Goal: Task Accomplishment & Management: Complete application form

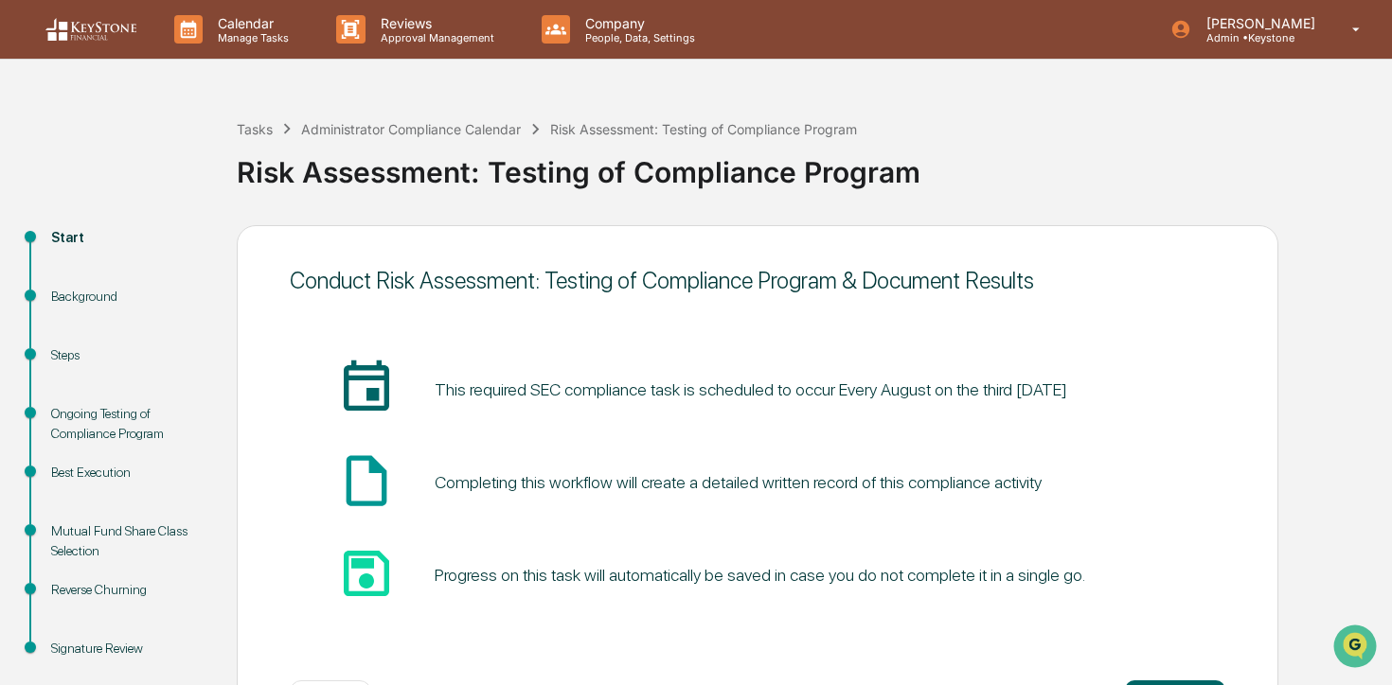
scroll to position [78, 0]
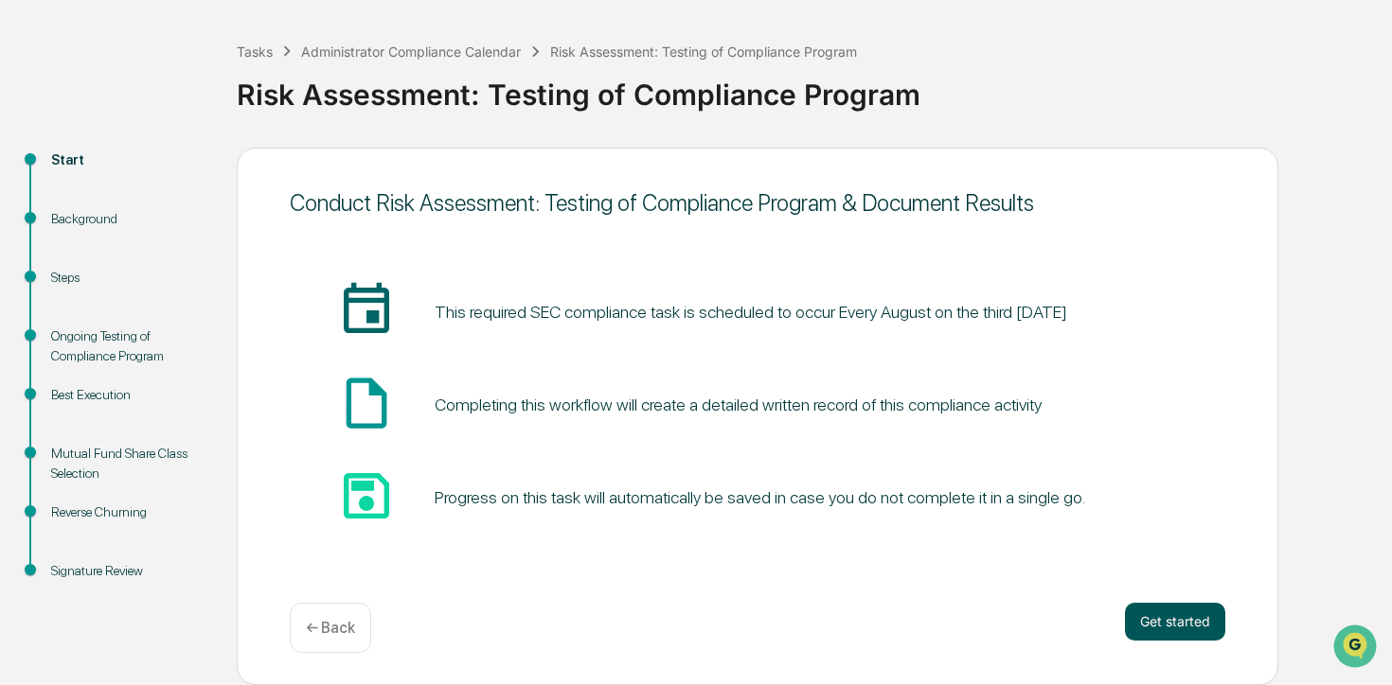
click at [1165, 618] on button "Get started" at bounding box center [1175, 622] width 100 height 38
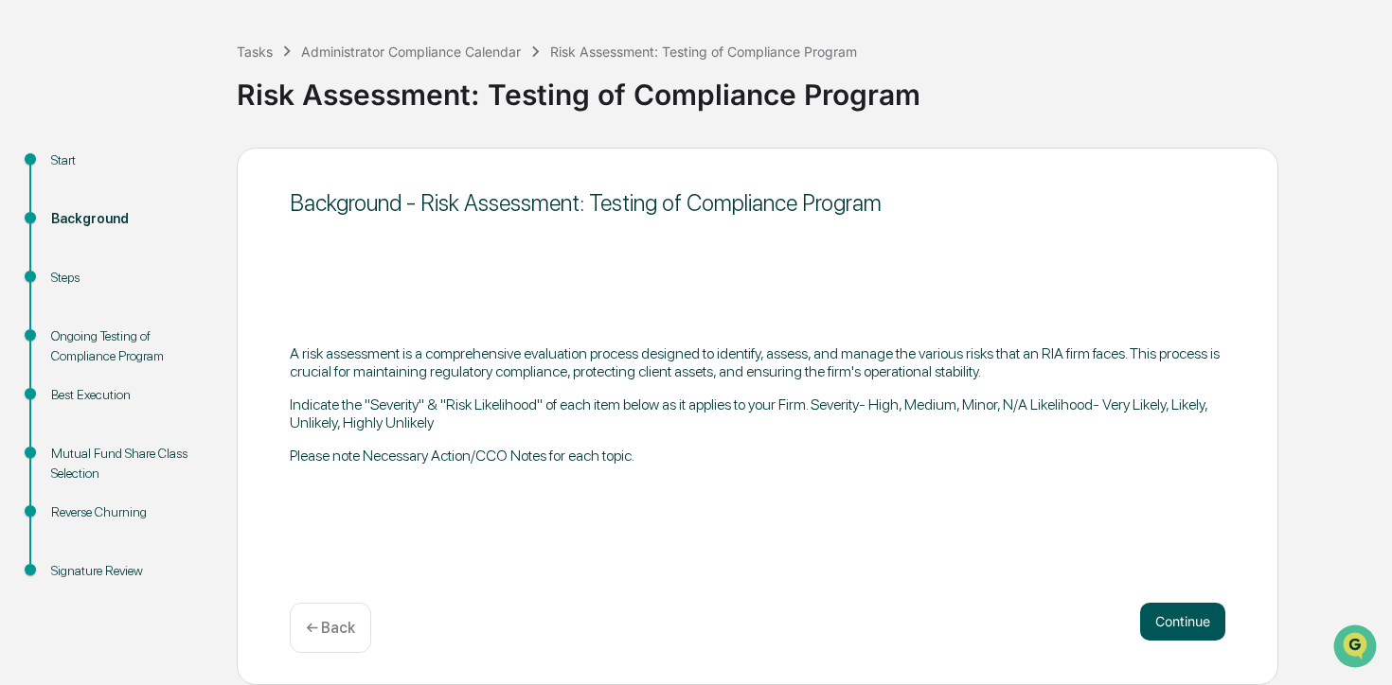
click at [1172, 614] on button "Continue" at bounding box center [1182, 622] width 85 height 38
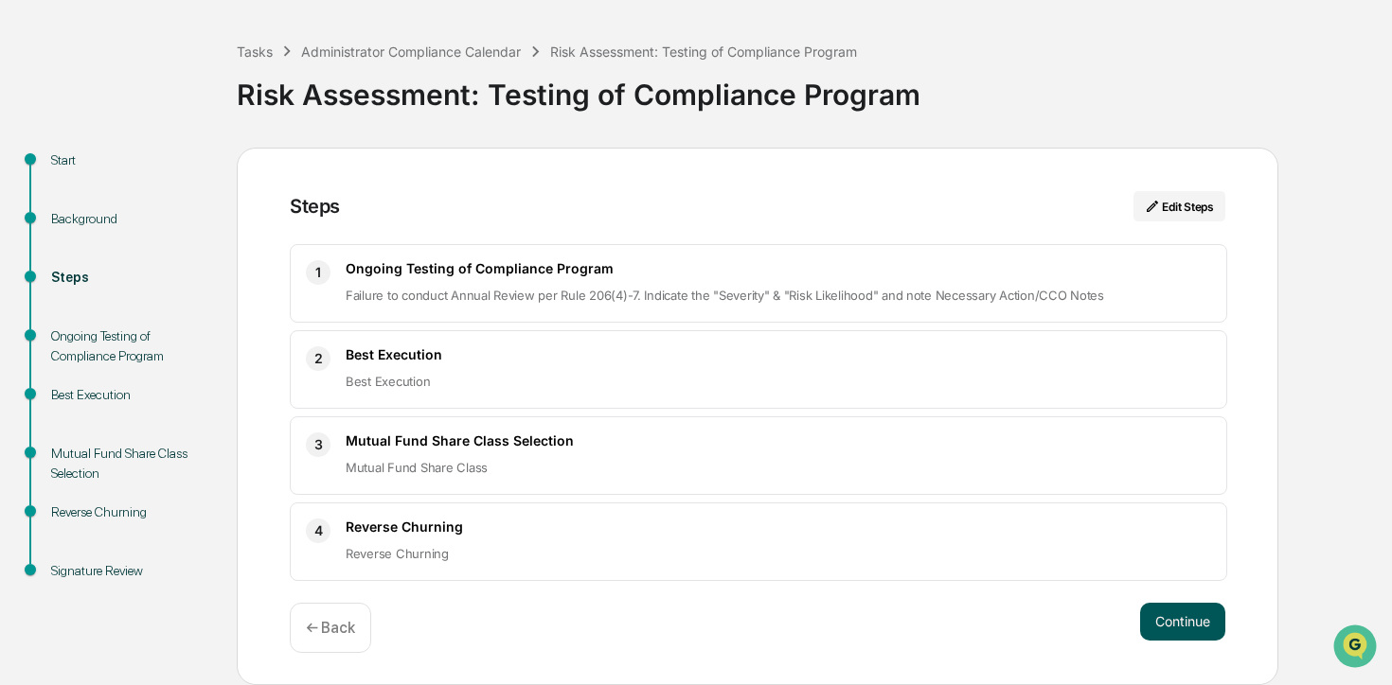
click at [1174, 629] on button "Continue" at bounding box center [1182, 622] width 85 height 38
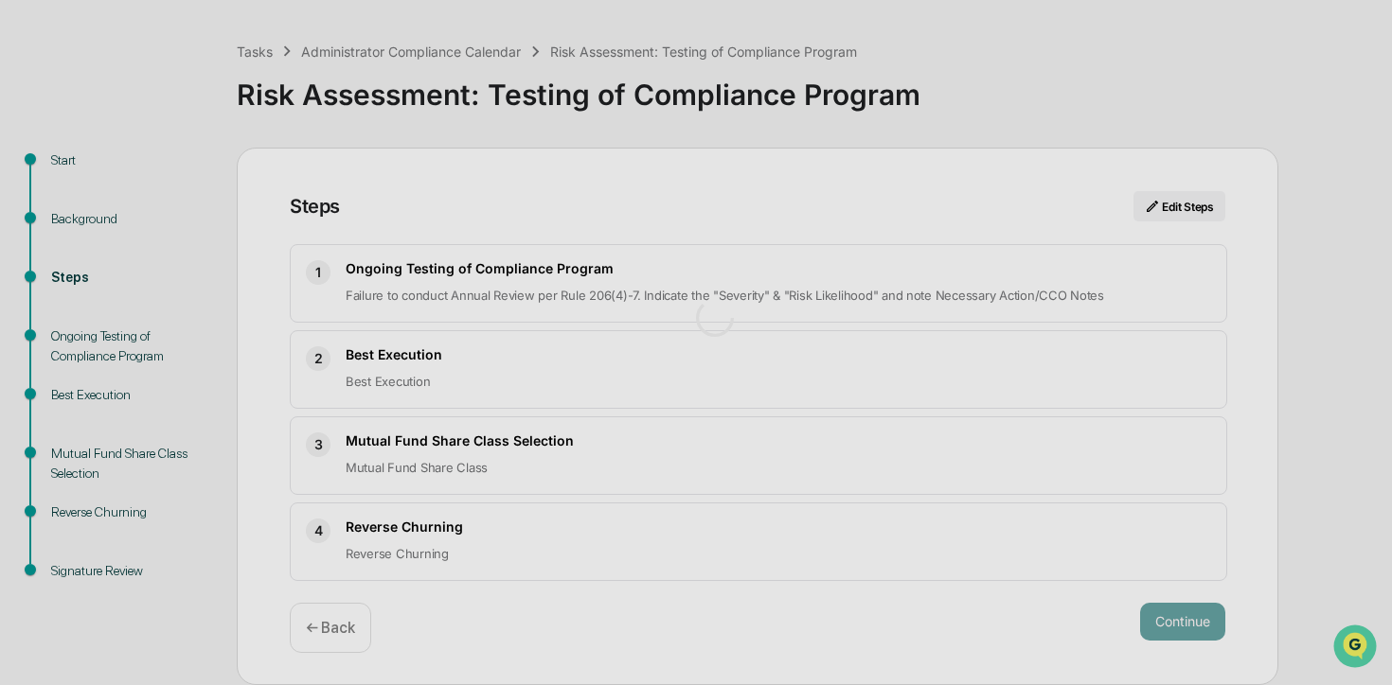
scroll to position [30, 0]
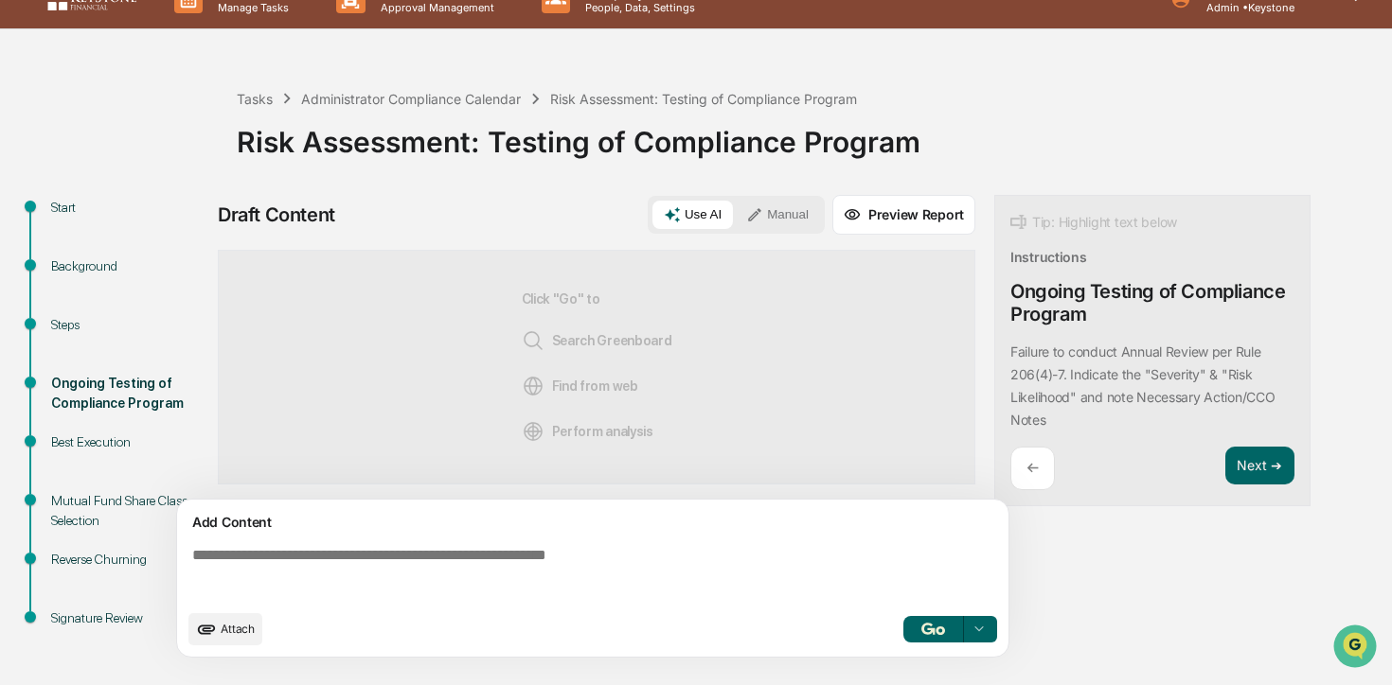
click at [938, 626] on img "button" at bounding box center [932, 629] width 23 height 12
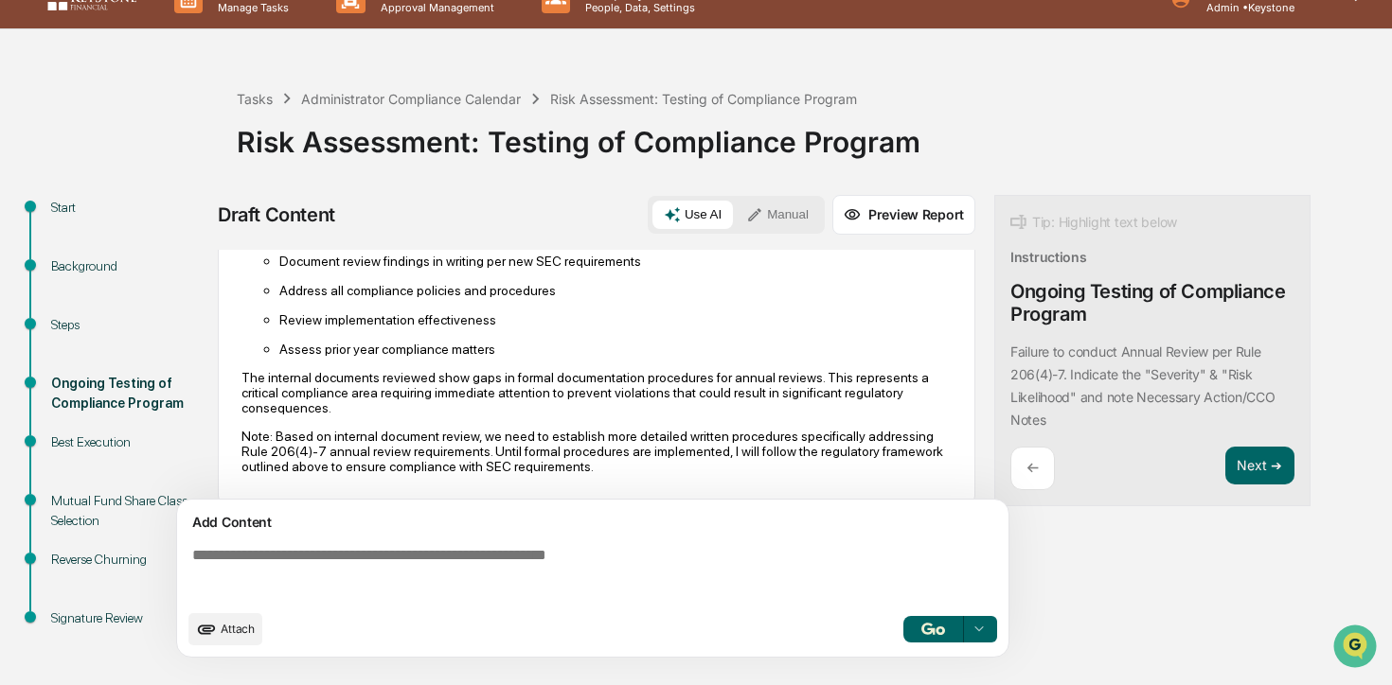
scroll to position [1109, 0]
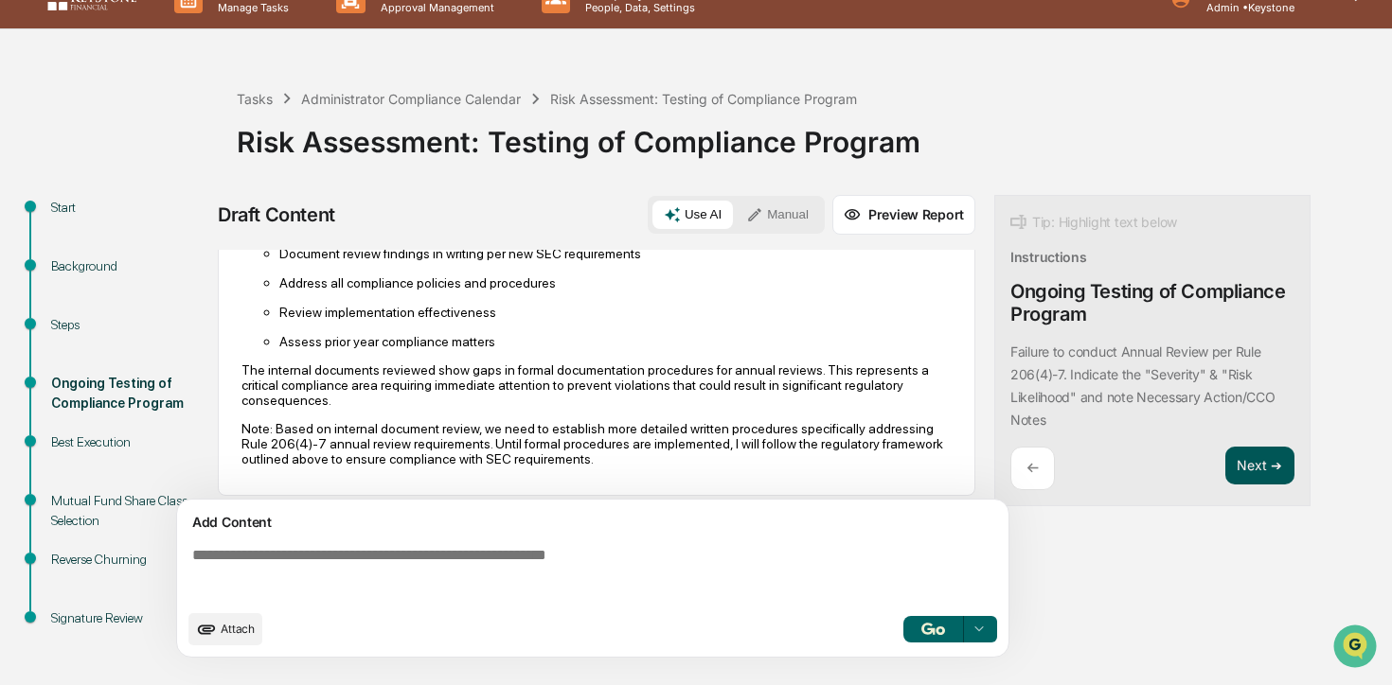
click at [1257, 472] on button "Next ➔" at bounding box center [1259, 466] width 69 height 39
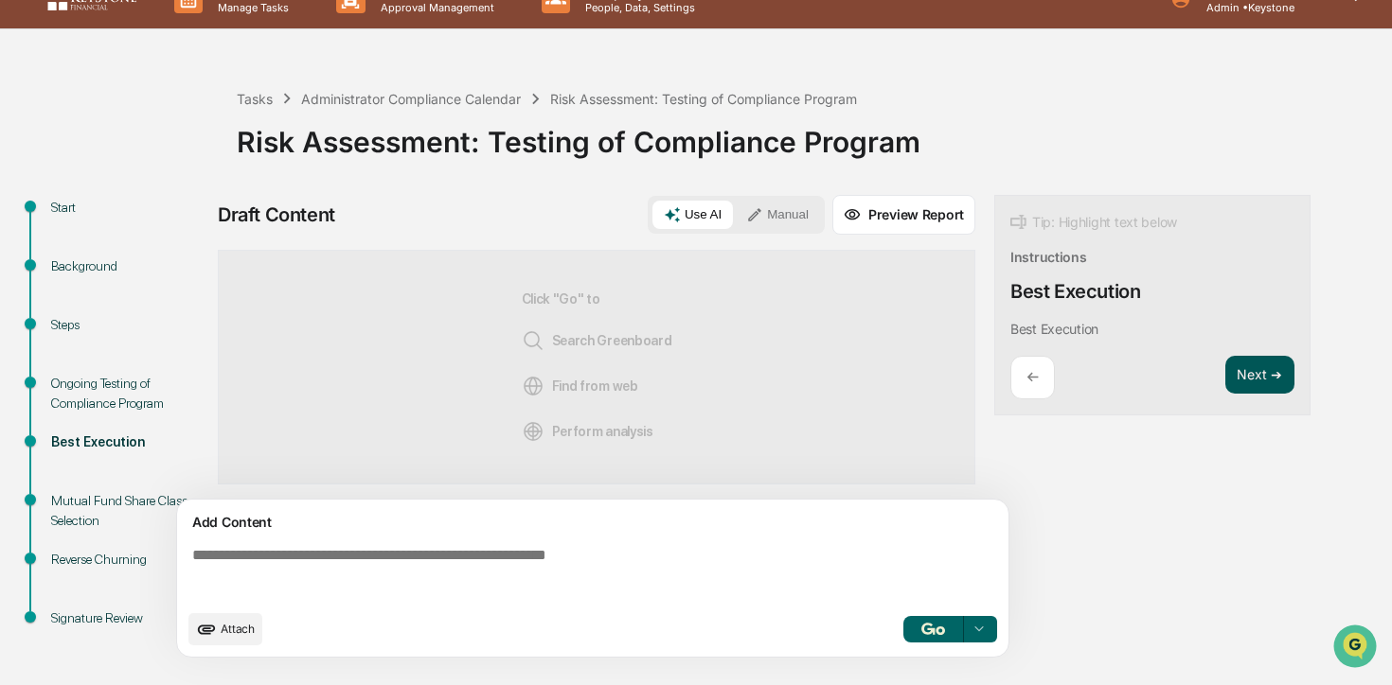
scroll to position [0, 0]
click at [916, 642] on button "button" at bounding box center [933, 629] width 61 height 27
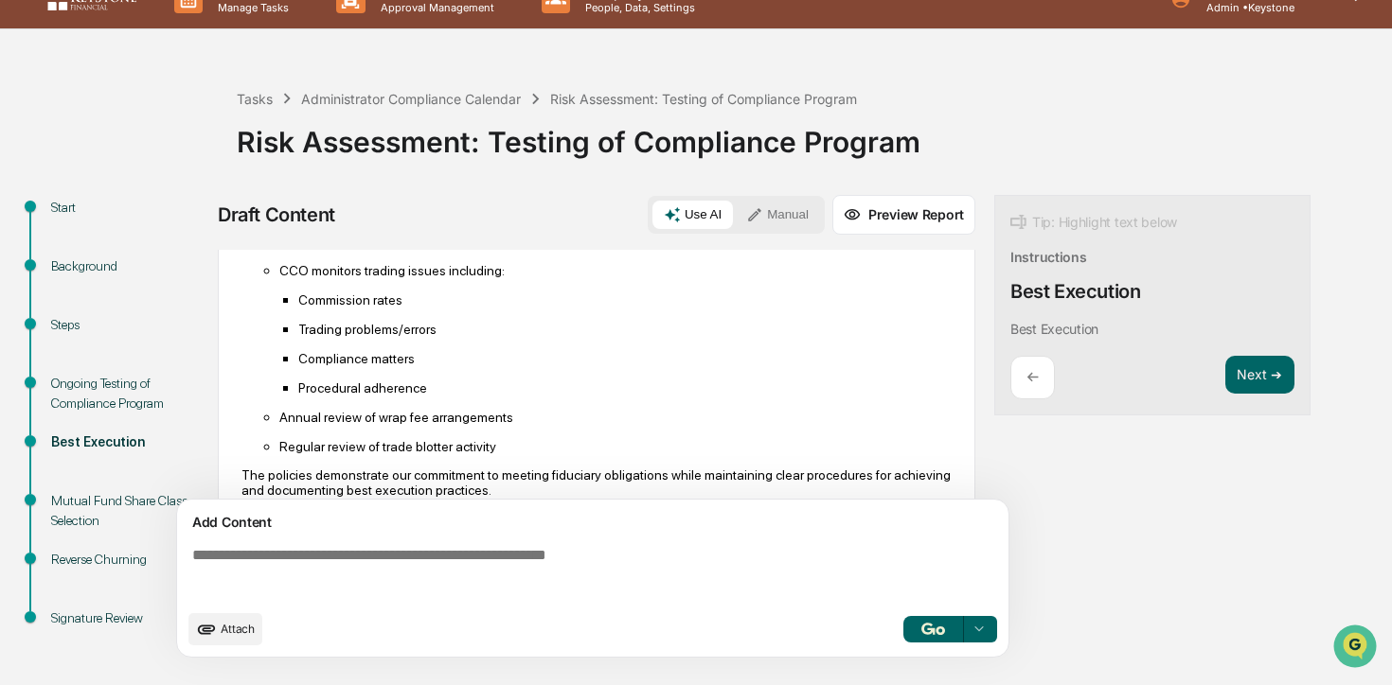
scroll to position [1148, 0]
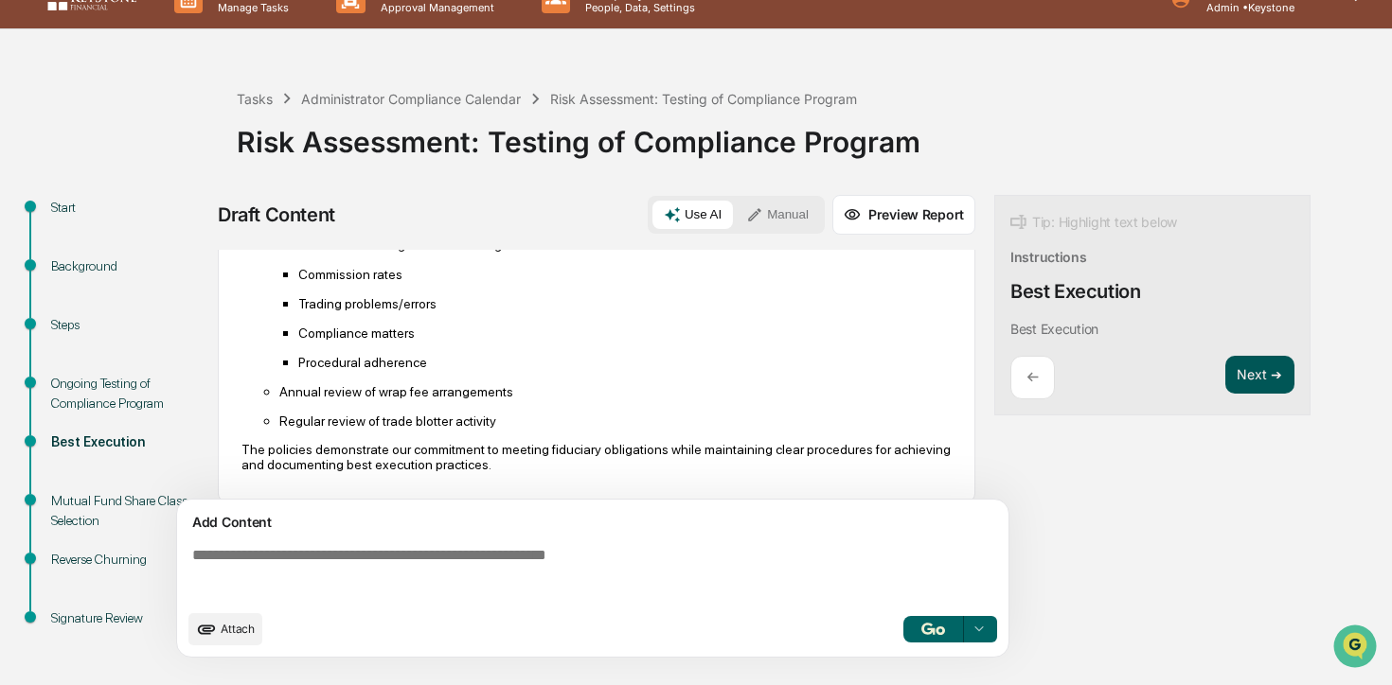
click at [1276, 380] on button "Next ➔" at bounding box center [1259, 375] width 69 height 39
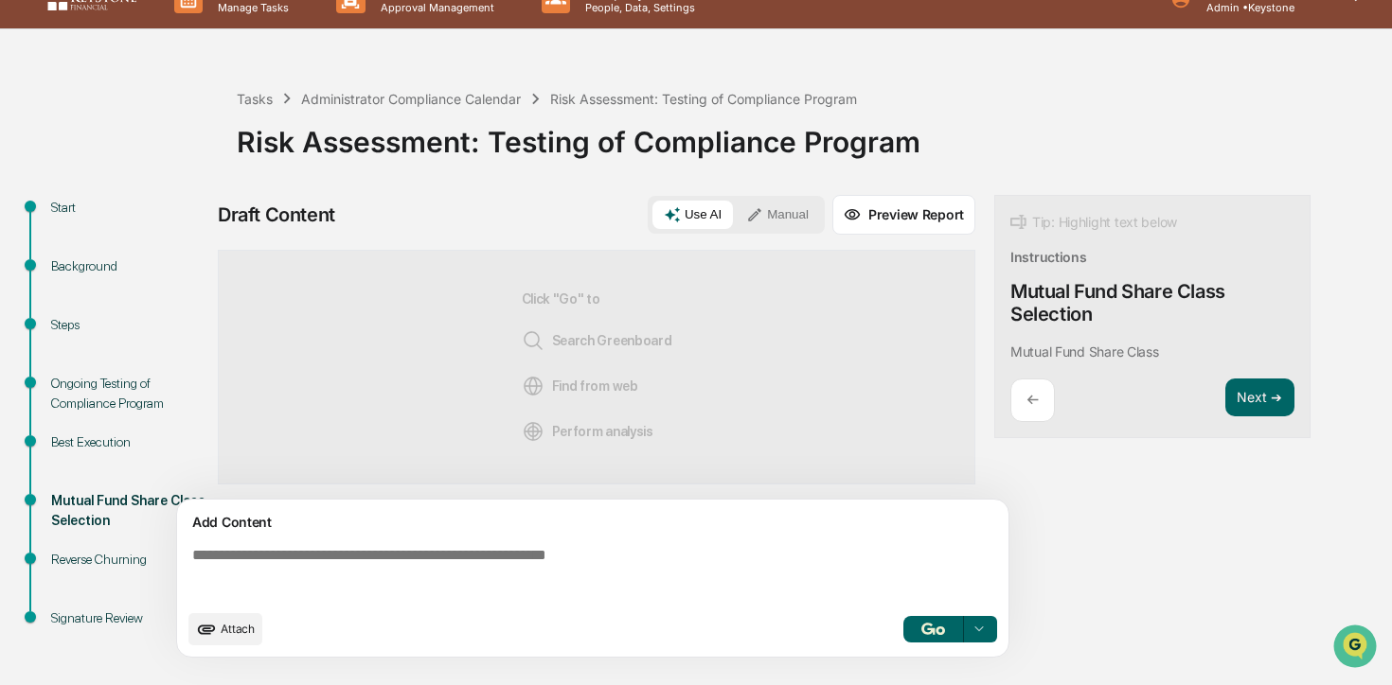
click at [918, 636] on button "button" at bounding box center [933, 629] width 61 height 27
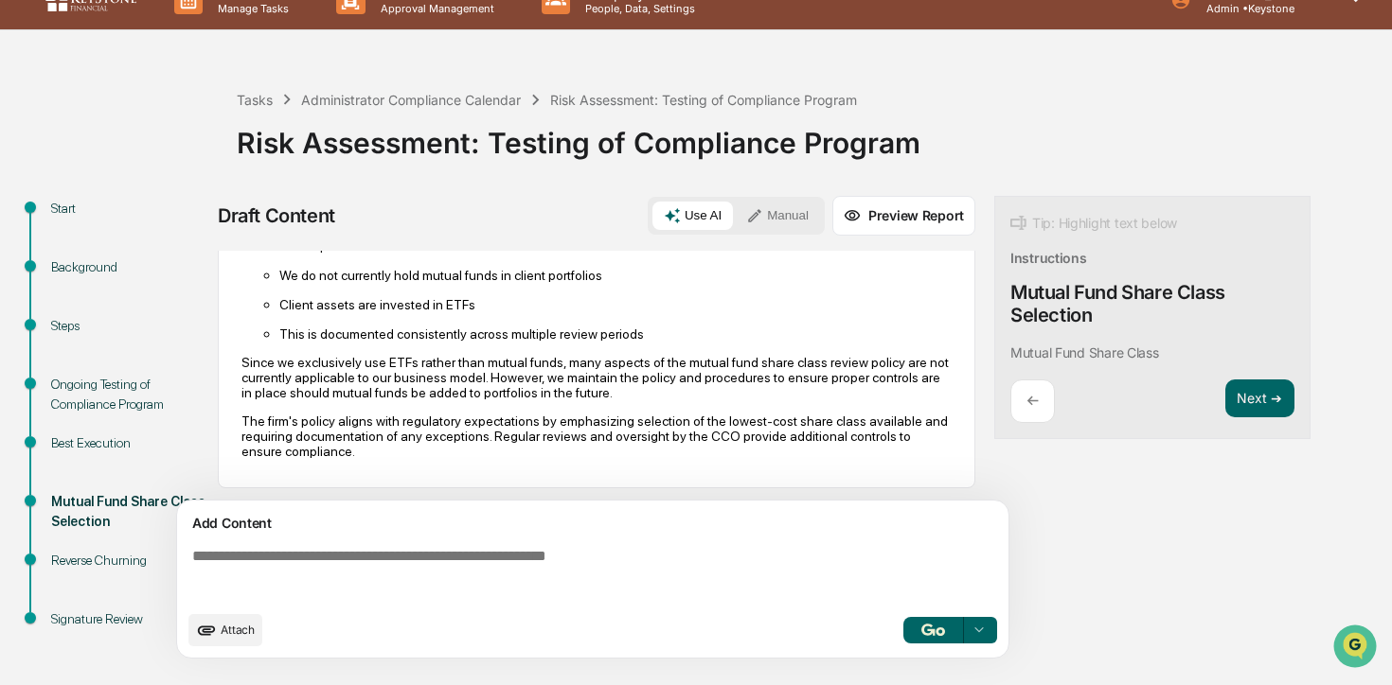
scroll to position [30, 0]
click at [1253, 402] on button "Next ➔" at bounding box center [1259, 398] width 69 height 39
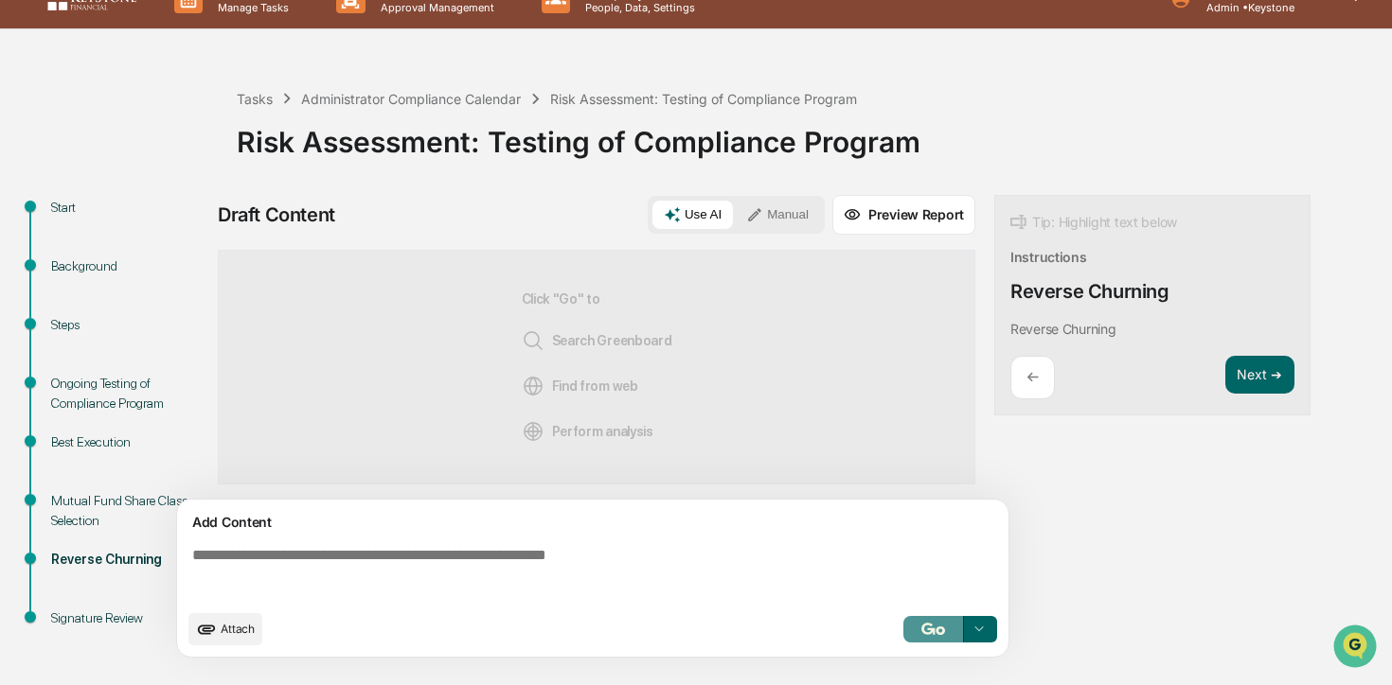
click at [937, 638] on button "button" at bounding box center [933, 629] width 61 height 27
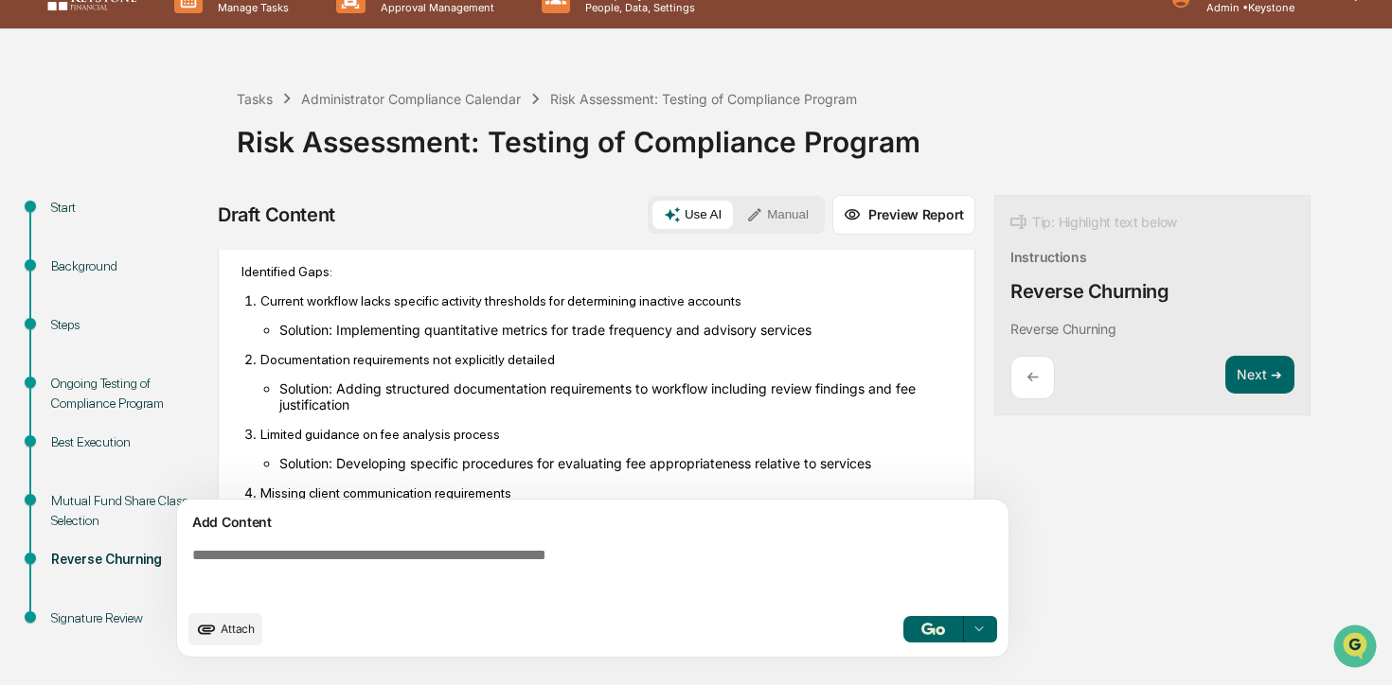
scroll to position [925, 0]
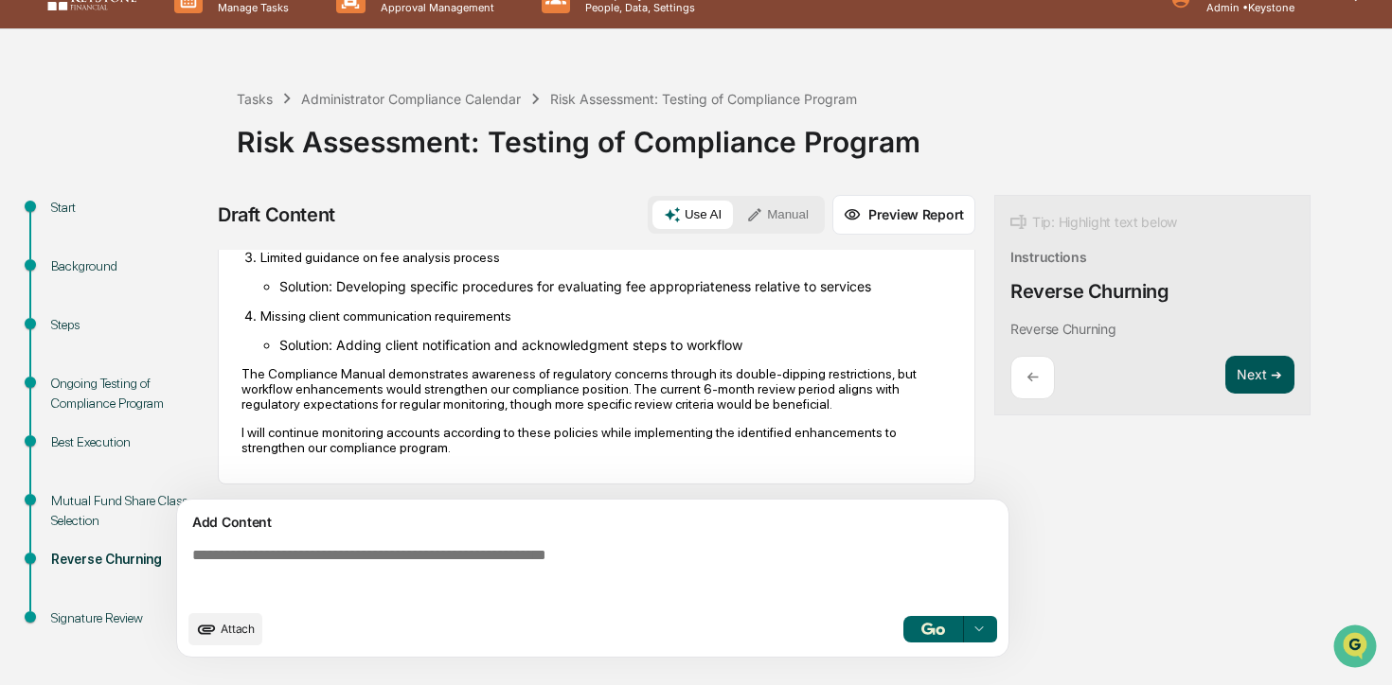
click at [1273, 389] on button "Next ➔" at bounding box center [1259, 375] width 69 height 39
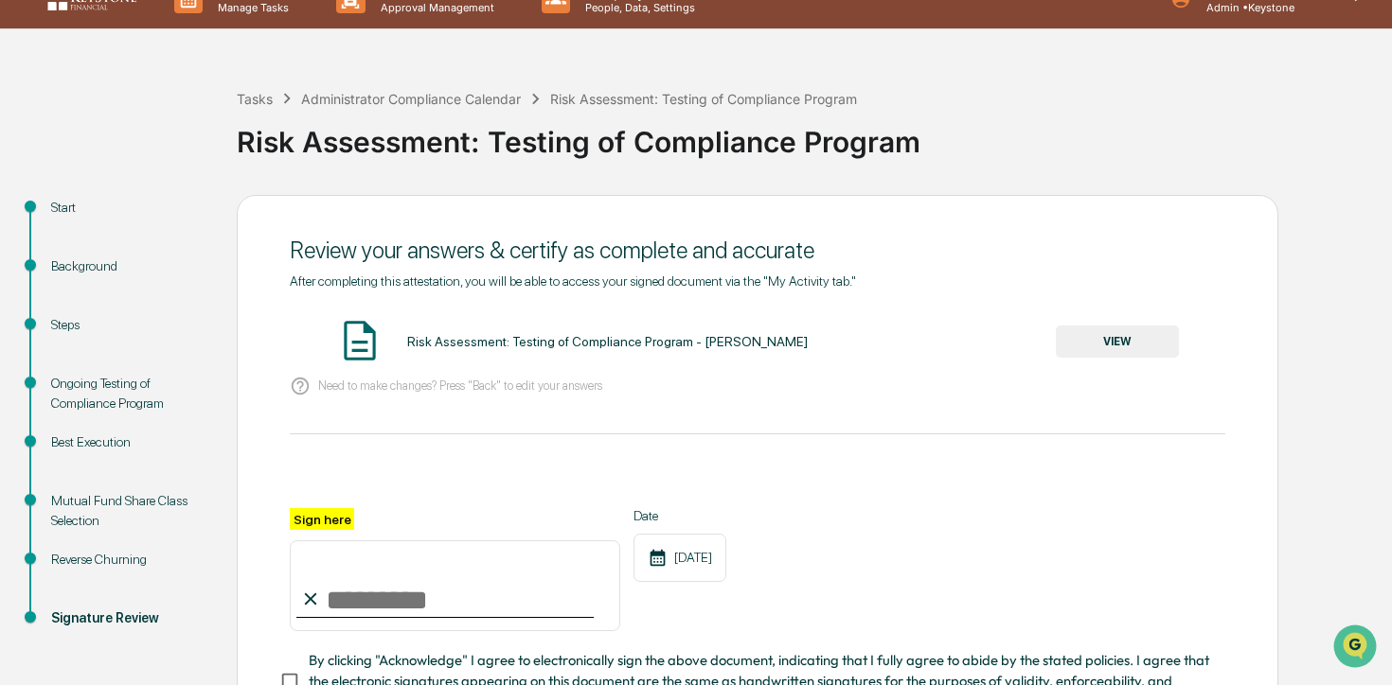
click at [1109, 345] on button "VIEW" at bounding box center [1117, 342] width 123 height 32
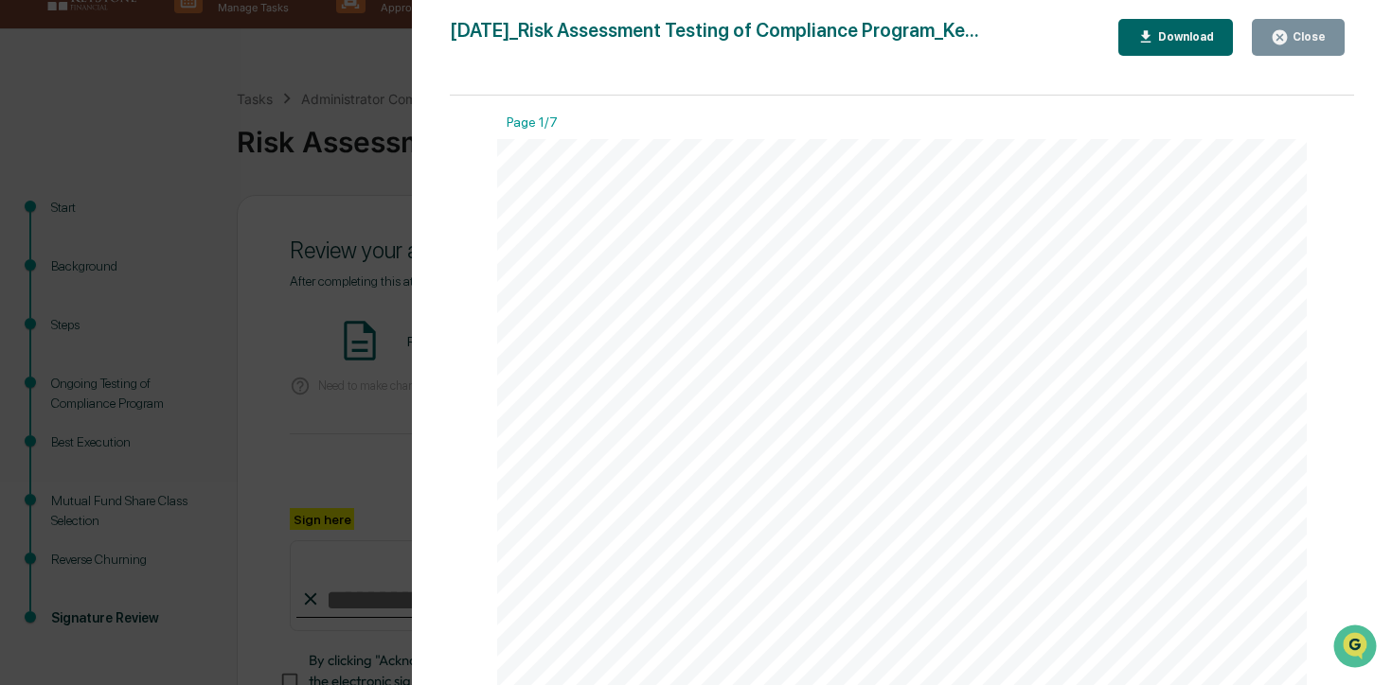
click at [1277, 47] on button "Close" at bounding box center [1298, 37] width 93 height 37
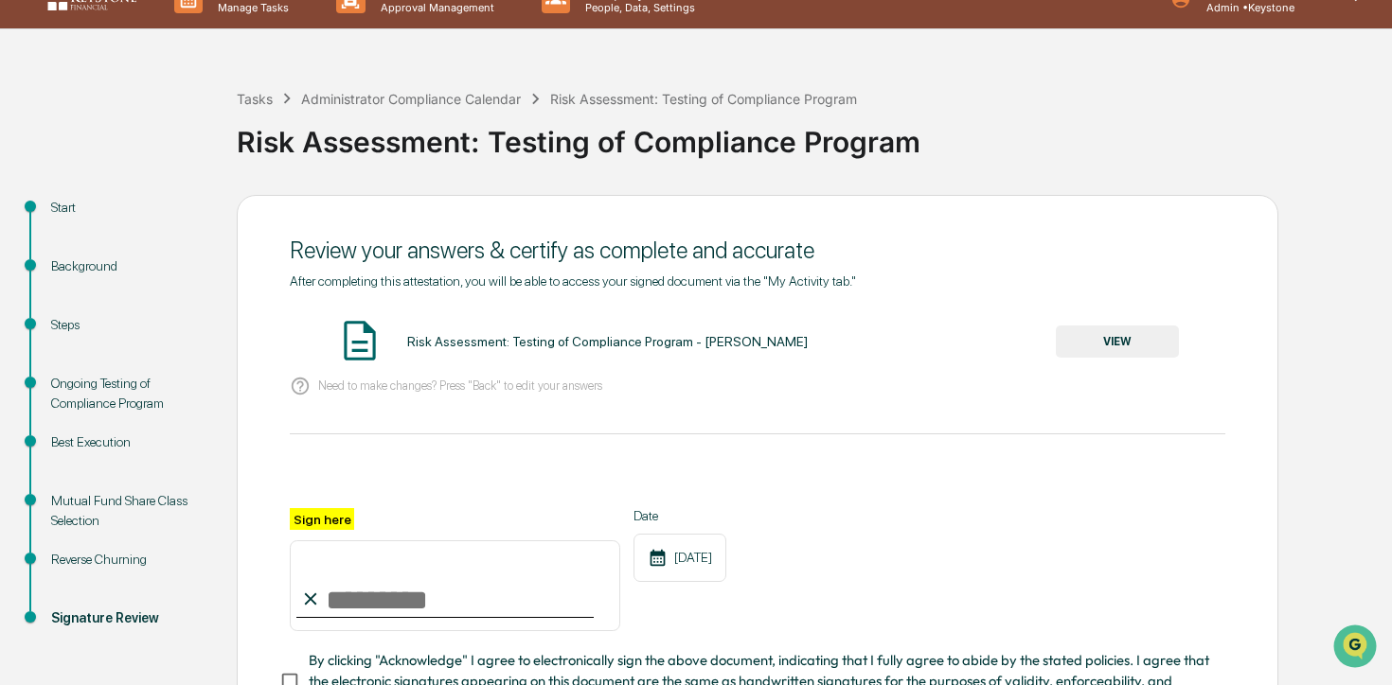
click at [458, 587] on input "Sign here" at bounding box center [455, 586] width 330 height 91
type input "**********"
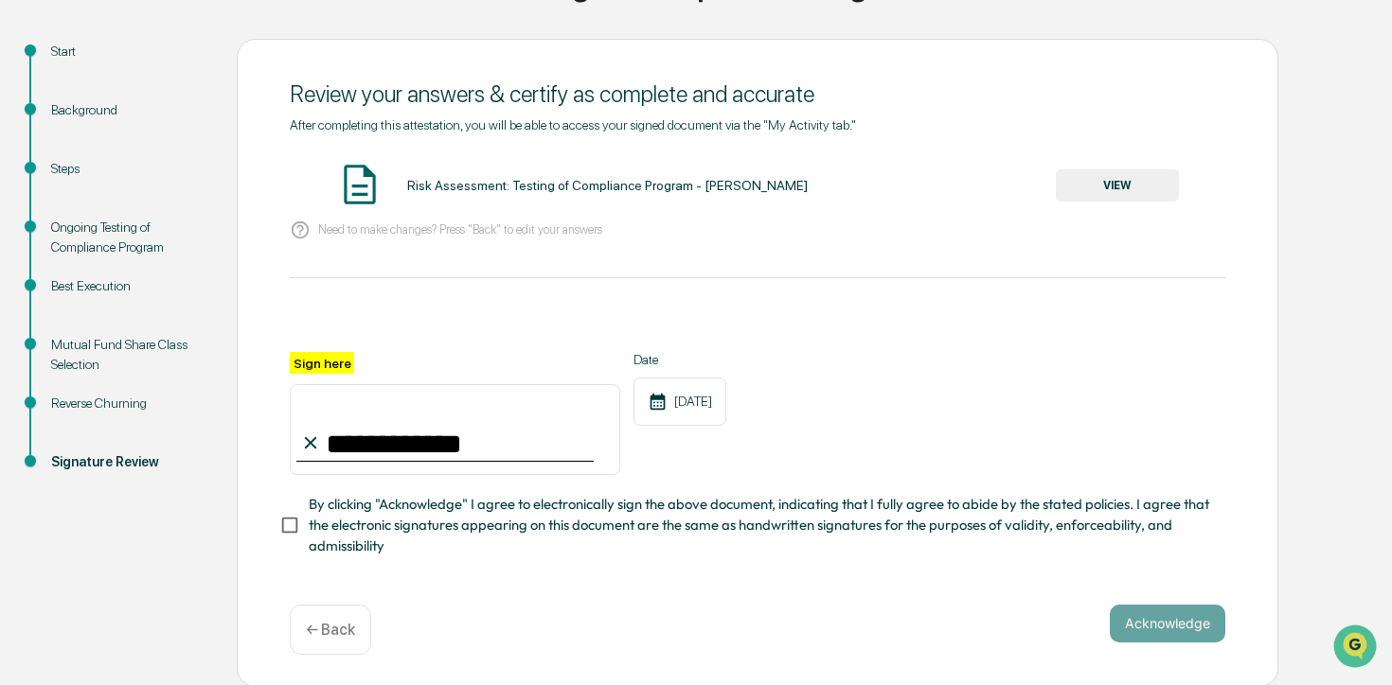
click at [592, 517] on span "By clicking "Acknowledge" I agree to electronically sign the above document, in…" at bounding box center [759, 525] width 901 height 63
click at [1200, 621] on button "Acknowledge" at bounding box center [1168, 624] width 116 height 38
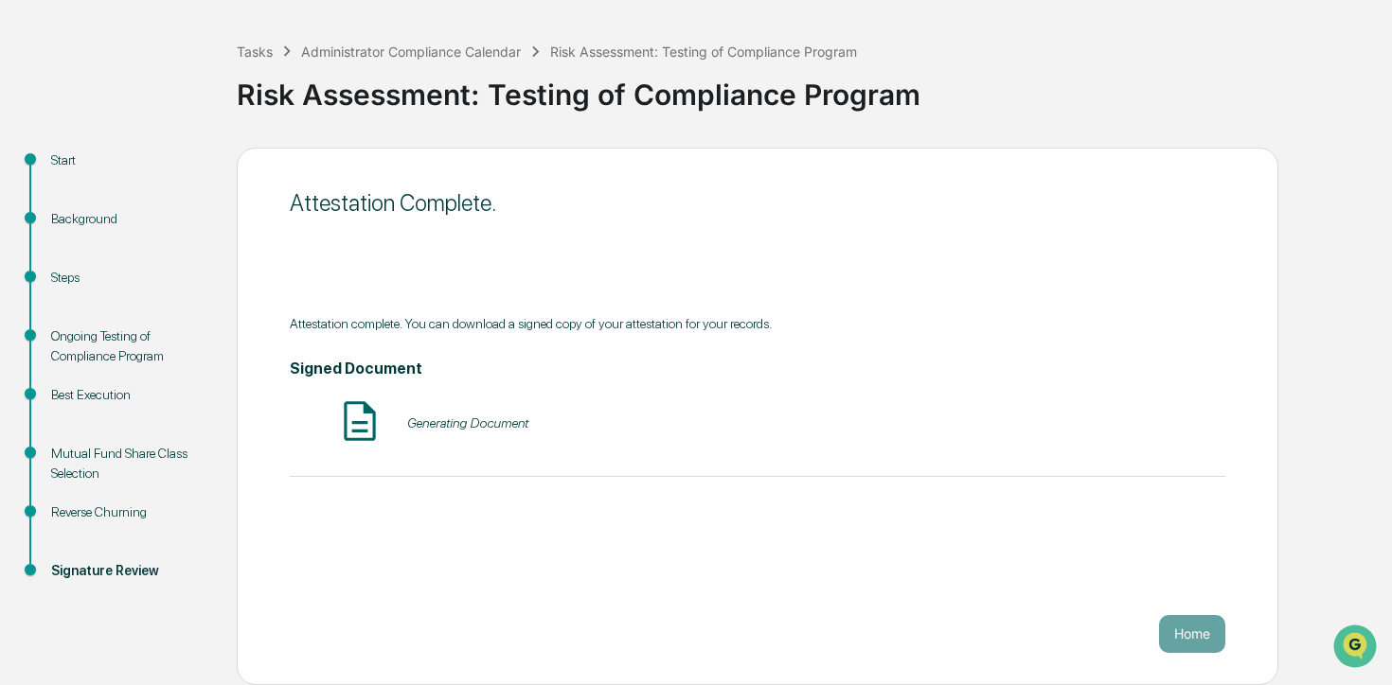
scroll to position [78, 0]
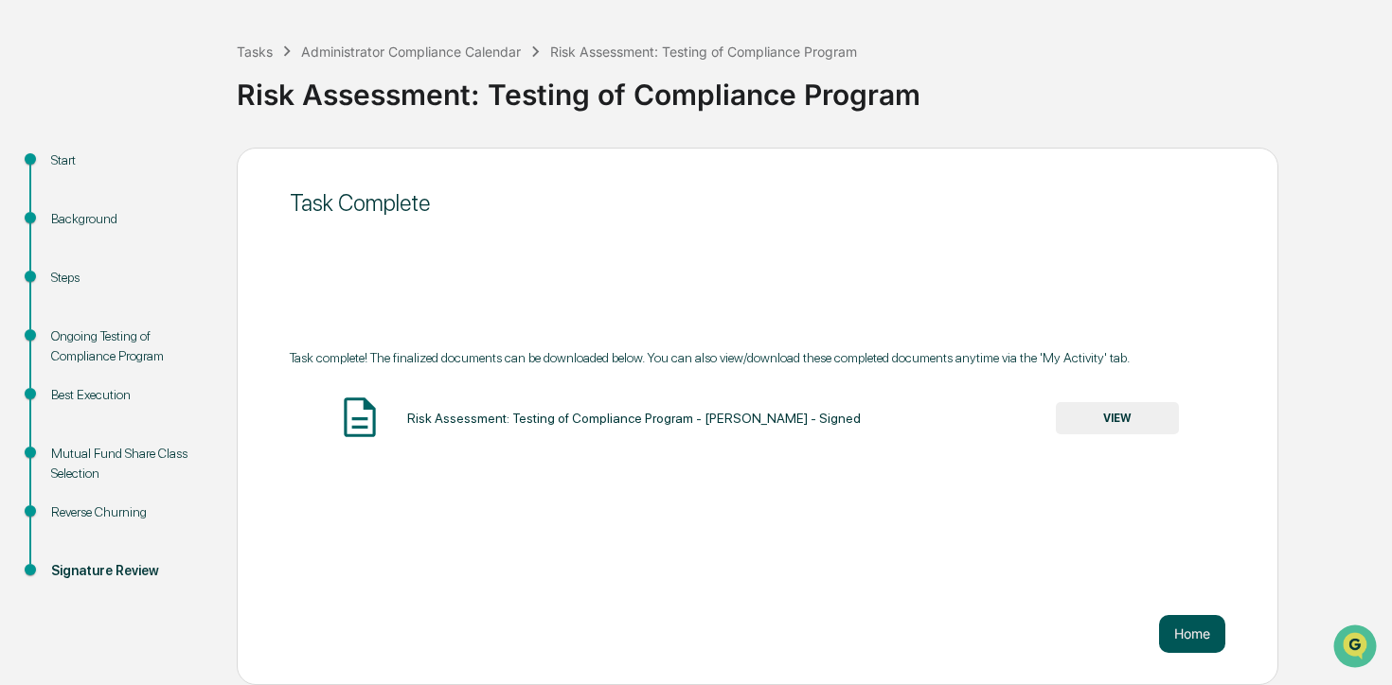
click at [1180, 632] on button "Home" at bounding box center [1192, 634] width 66 height 38
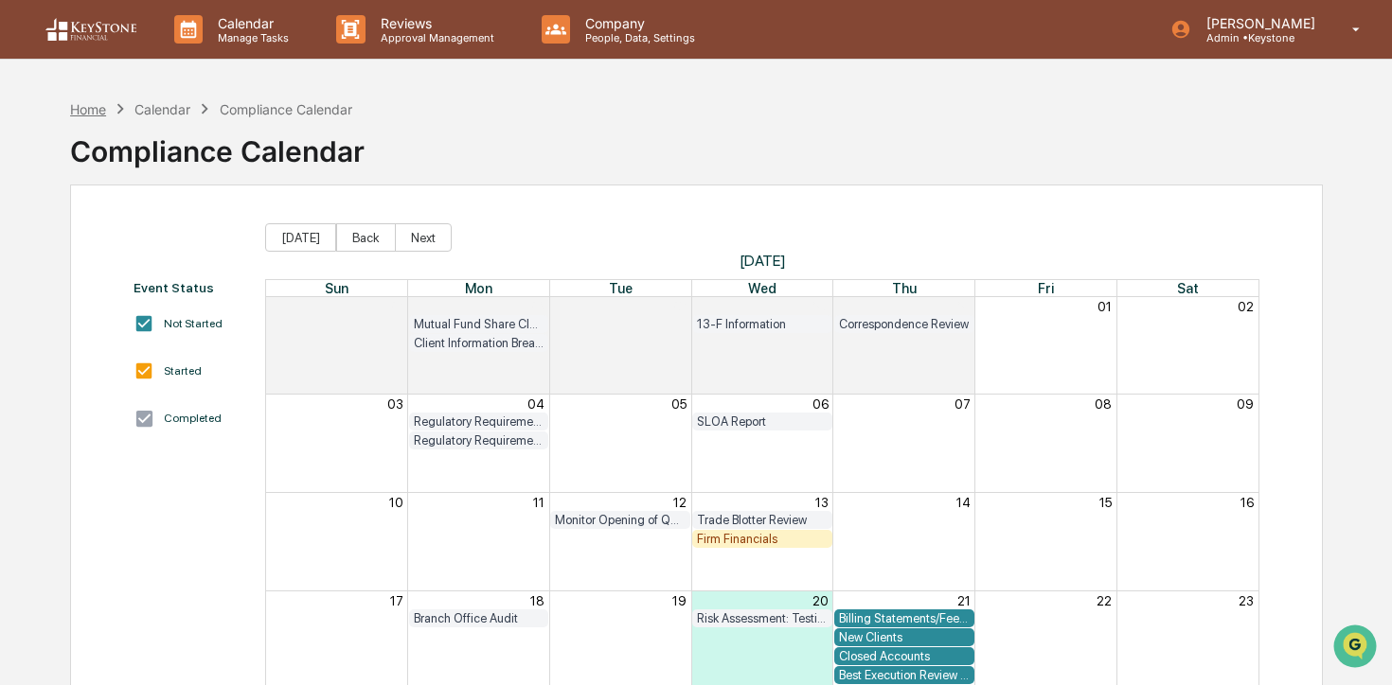
click at [86, 111] on div "Home" at bounding box center [88, 109] width 36 height 16
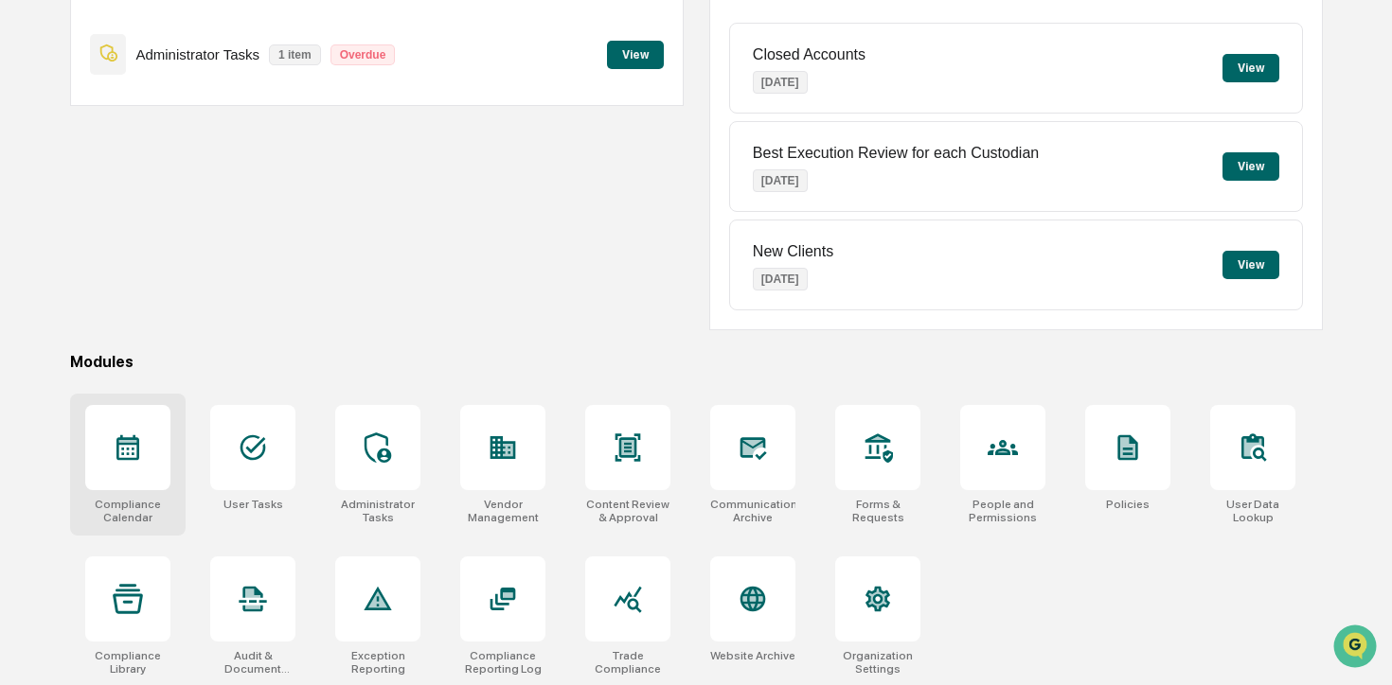
scroll to position [228, 0]
click at [110, 476] on div at bounding box center [127, 448] width 85 height 85
